Goal: Task Accomplishment & Management: Complete application form

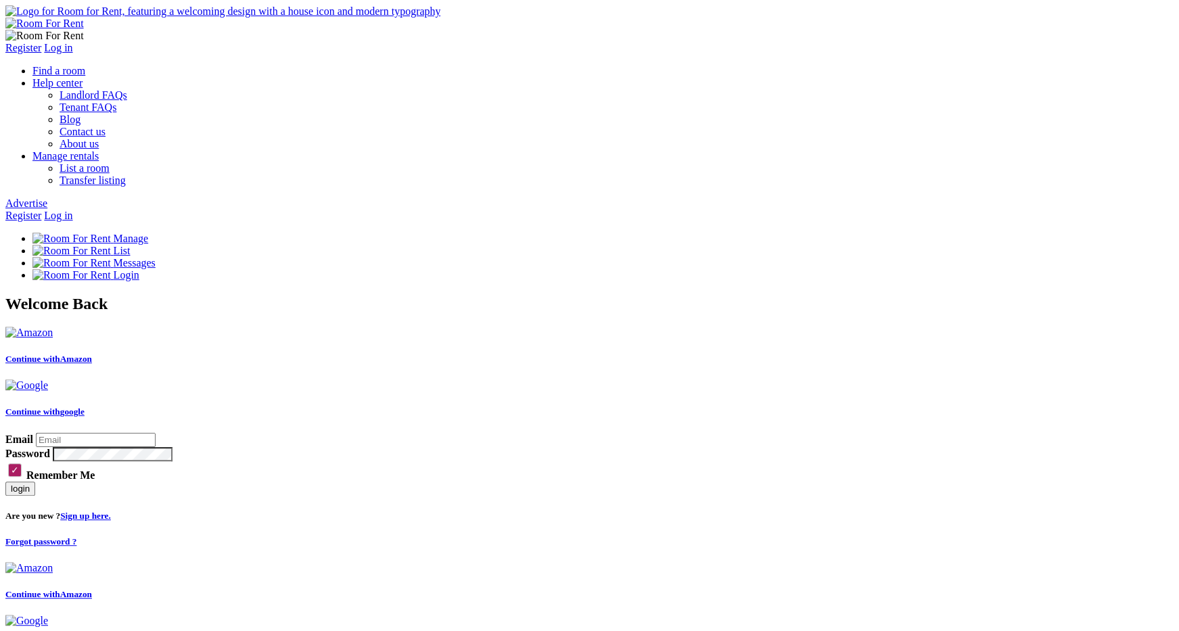
type input "jkkkk@yopmail.com"
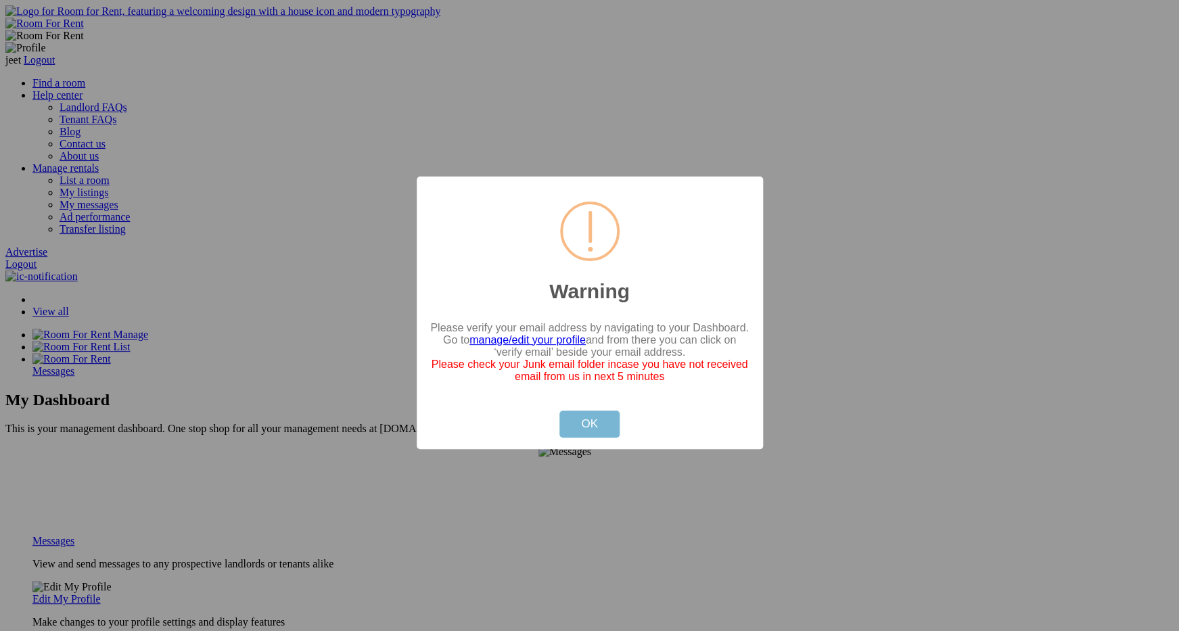
click at [561, 430] on button "OK" at bounding box center [589, 423] width 60 height 27
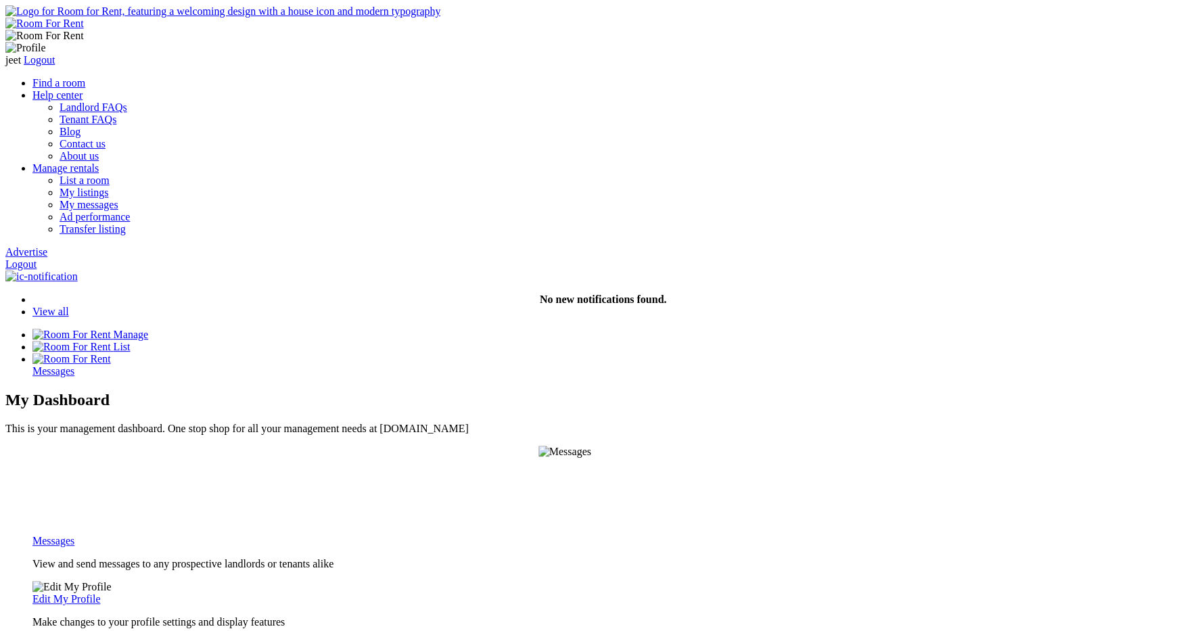
click at [47, 246] on link "Advertise" at bounding box center [26, 251] width 42 height 11
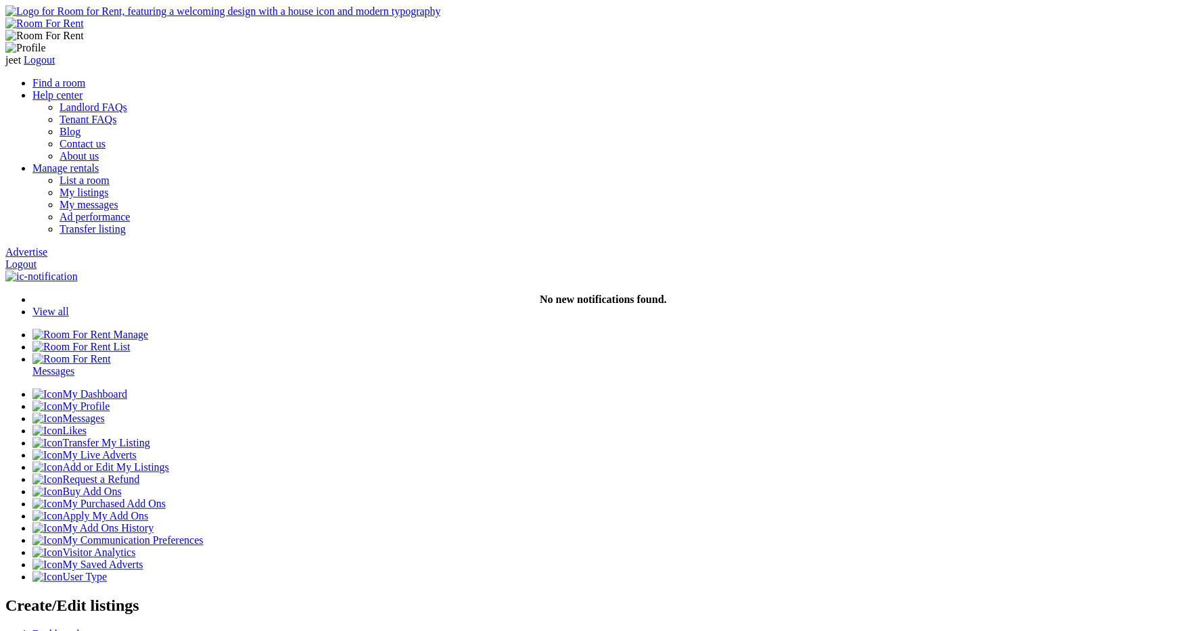
paste input "NW6 5TW"
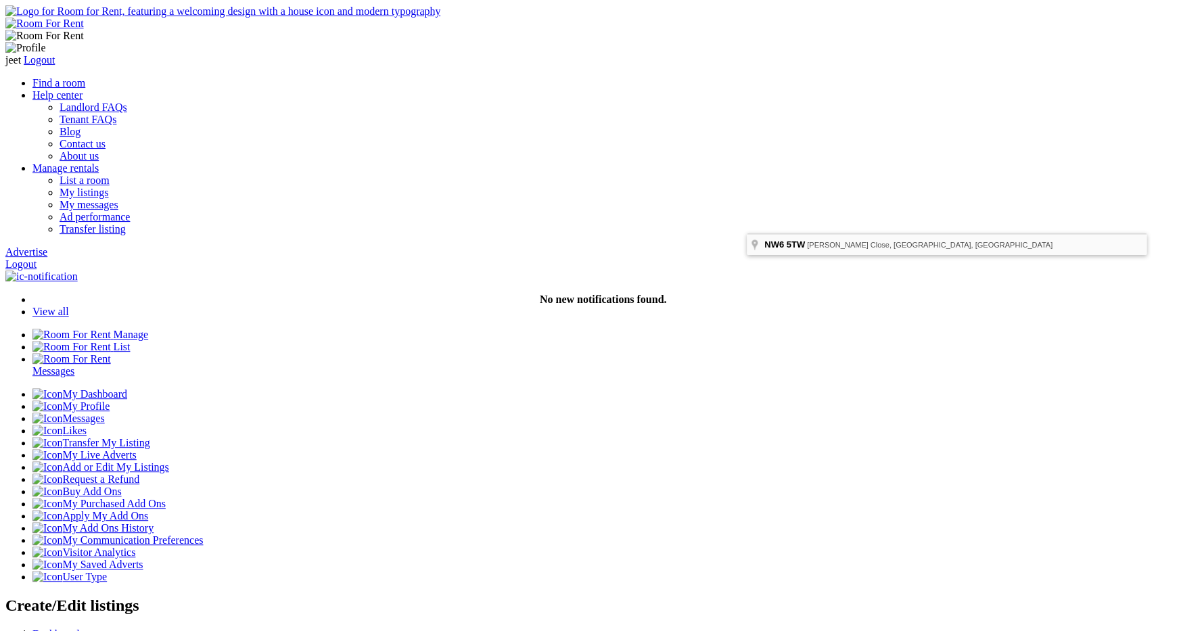
type input "Stafford Close, London NW6 5TW, UK"
type input "Apartment located at Stafford Close, London NW6 5TW, UK"
type input "Queen's Park"
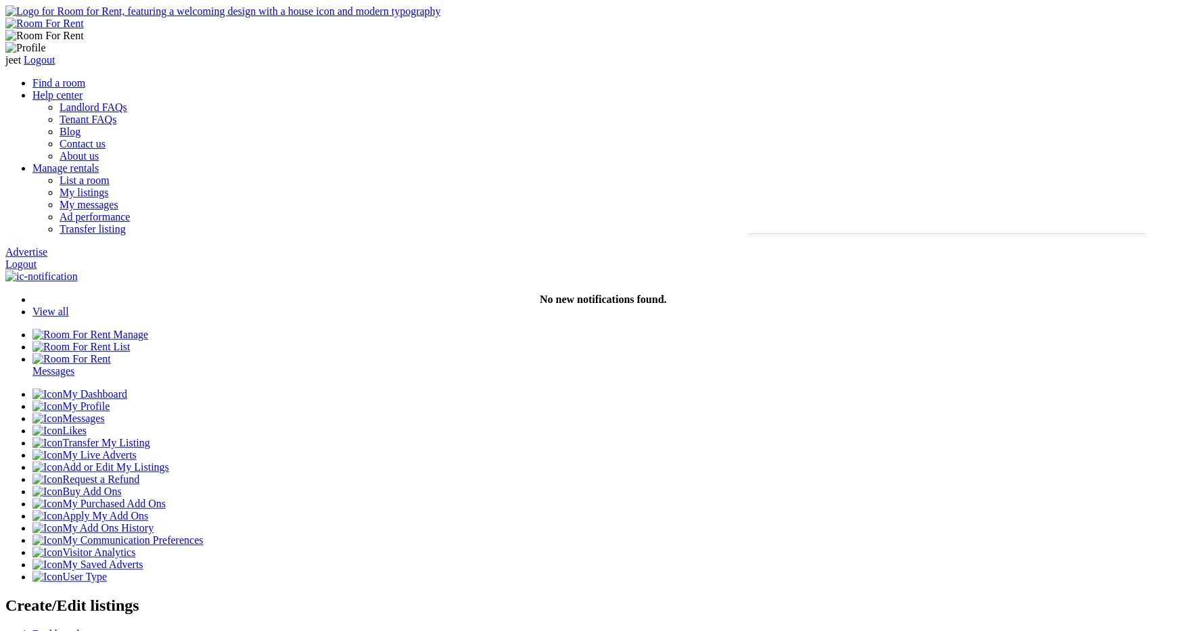
type input "Queen's Park"
